Goal: Find specific page/section

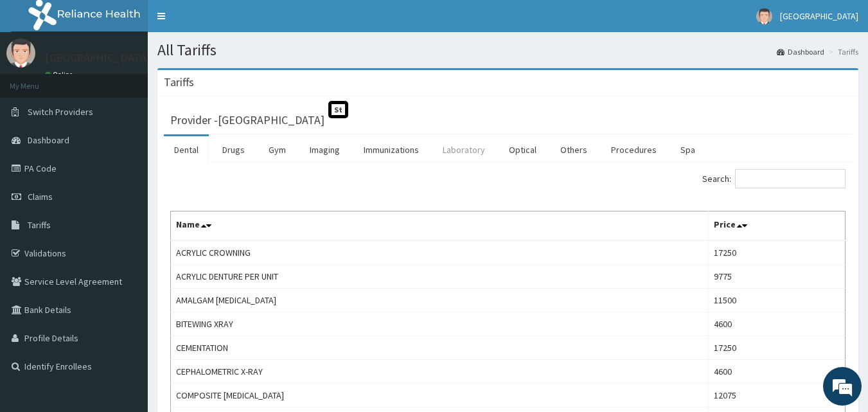
click at [474, 148] on link "Laboratory" at bounding box center [463, 149] width 63 height 27
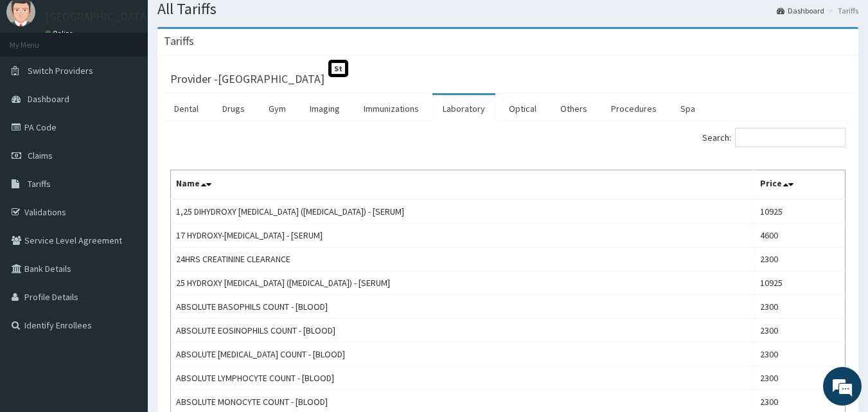
scroll to position [129, 0]
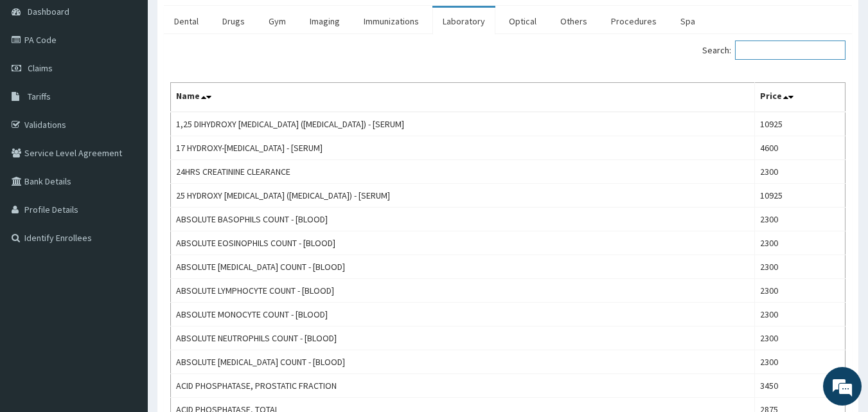
click at [778, 51] on input "Search:" at bounding box center [790, 49] width 111 height 19
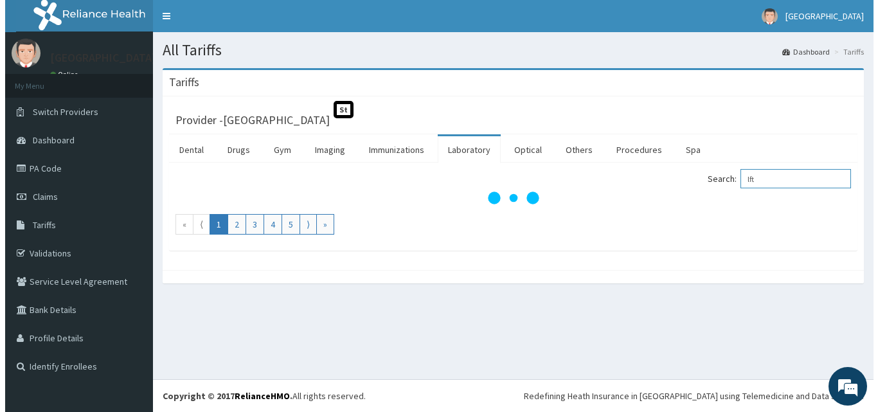
scroll to position [0, 0]
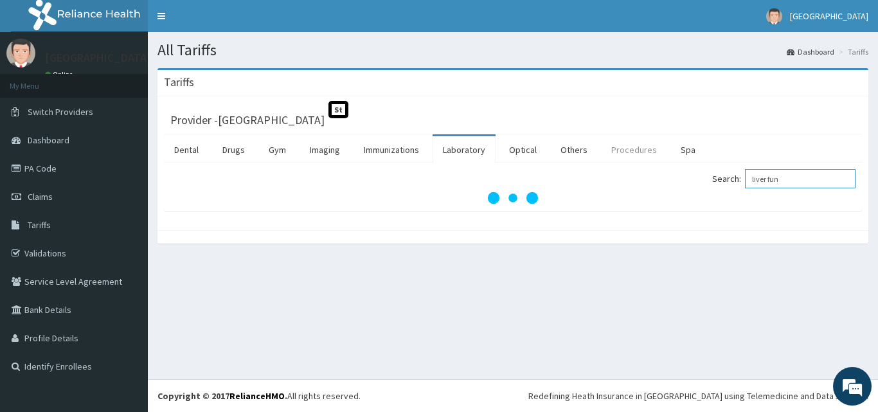
type input "liver fu"
